Goal: Obtain resource: Obtain resource

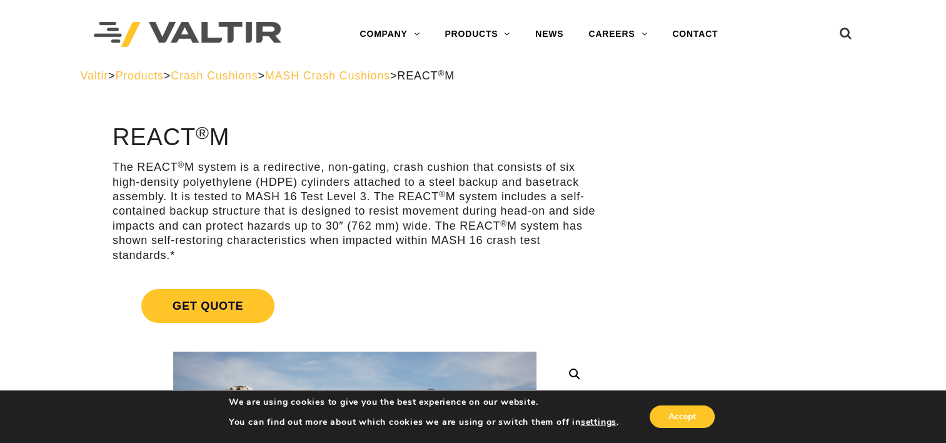
click at [345, 288] on link "Get Quote" at bounding box center [355, 306] width 485 height 64
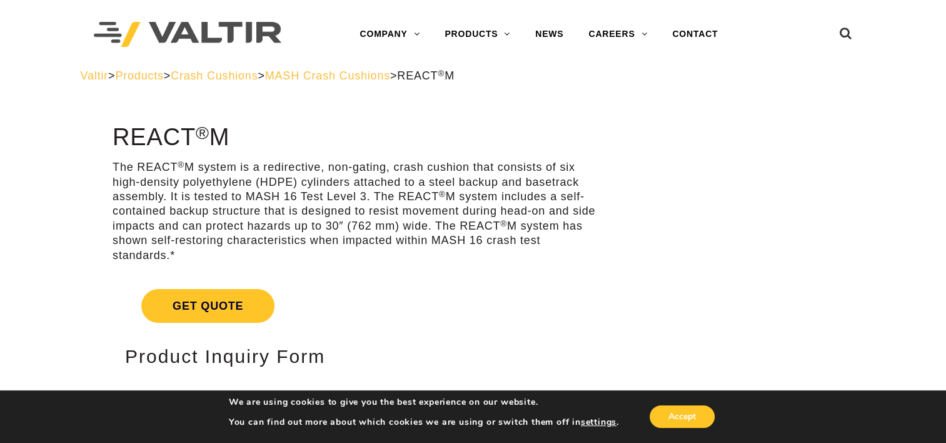
click at [163, 73] on span "Products" at bounding box center [139, 75] width 48 height 13
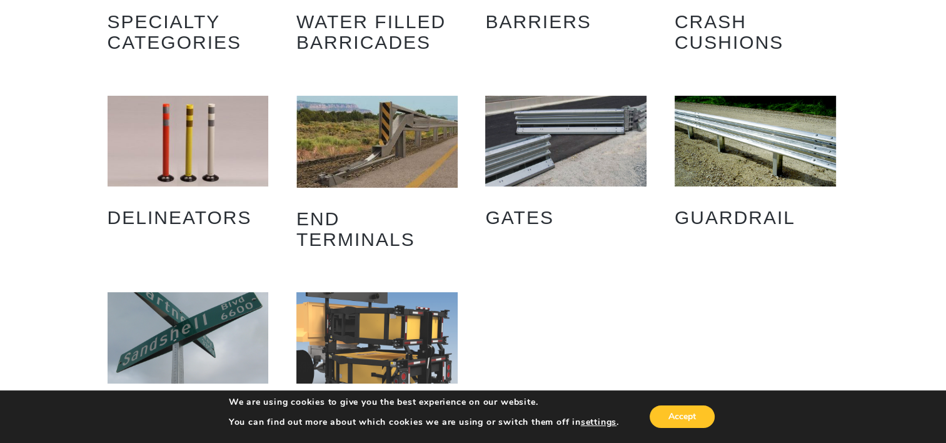
scroll to position [125, 0]
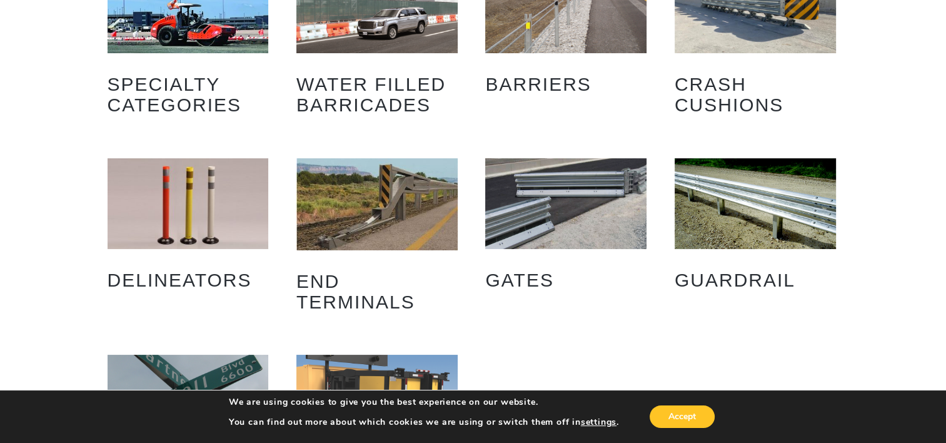
click at [179, 237] on img "Visit product category Delineators" at bounding box center [188, 203] width 161 height 91
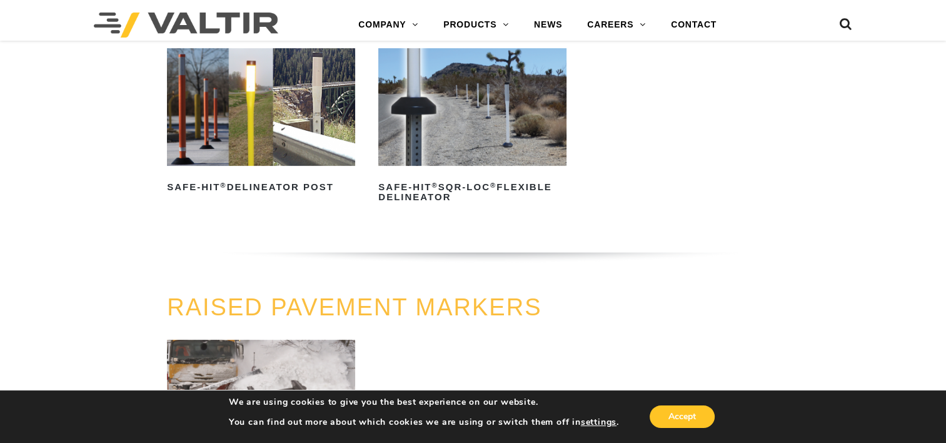
scroll to position [438, 0]
click at [241, 154] on img at bounding box center [261, 107] width 188 height 118
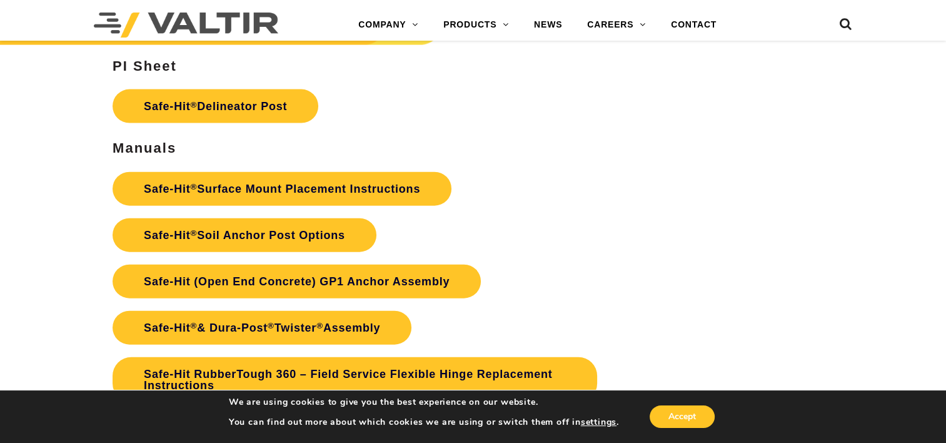
scroll to position [2814, 0]
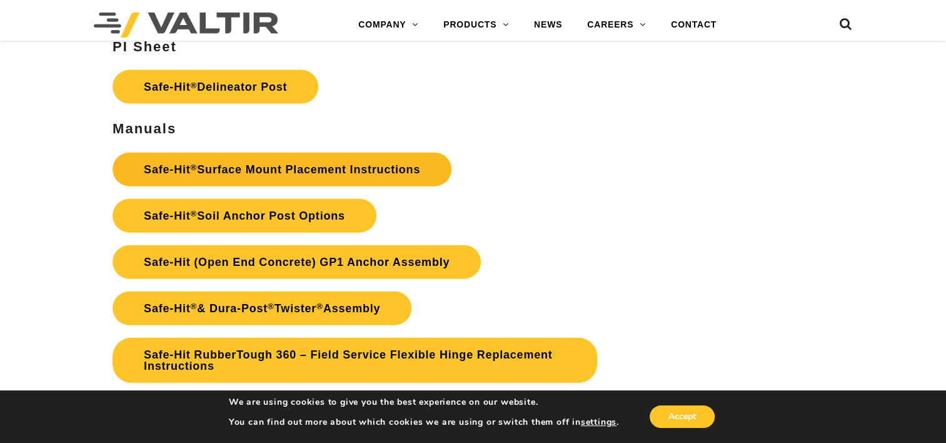
click at [297, 175] on link "Safe-Hit ® Surface Mount Placement Instructions" at bounding box center [282, 170] width 339 height 34
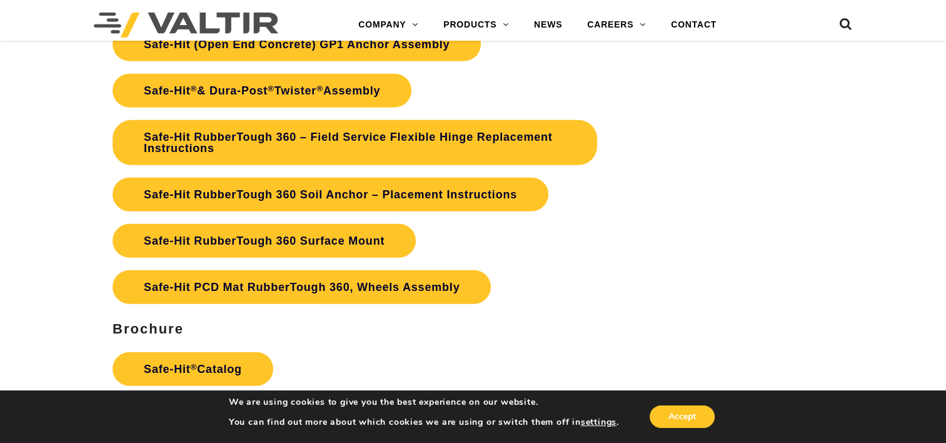
scroll to position [3075, 0]
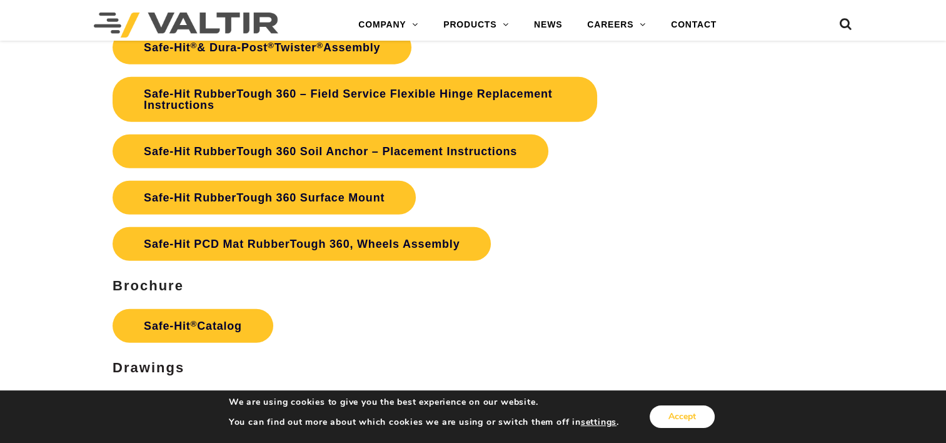
click at [667, 414] on button "Accept" at bounding box center [682, 416] width 65 height 23
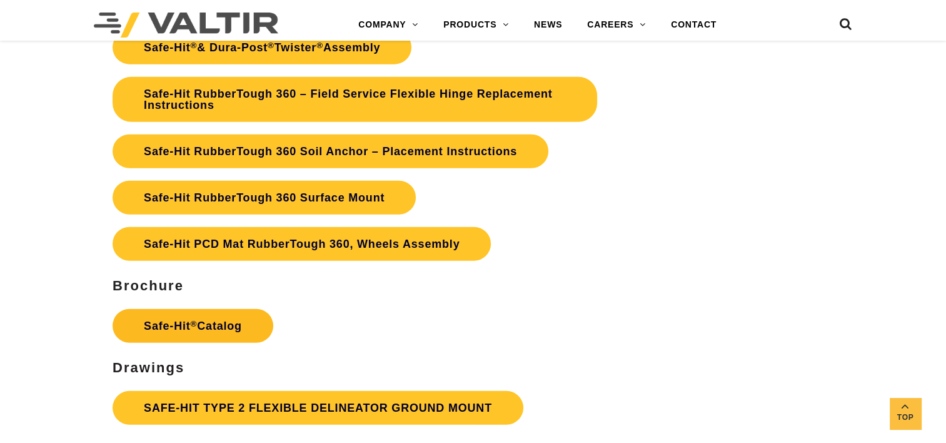
click at [240, 323] on link "Safe-Hit ® Catalog" at bounding box center [193, 326] width 161 height 34
